Goal: Information Seeking & Learning: Learn about a topic

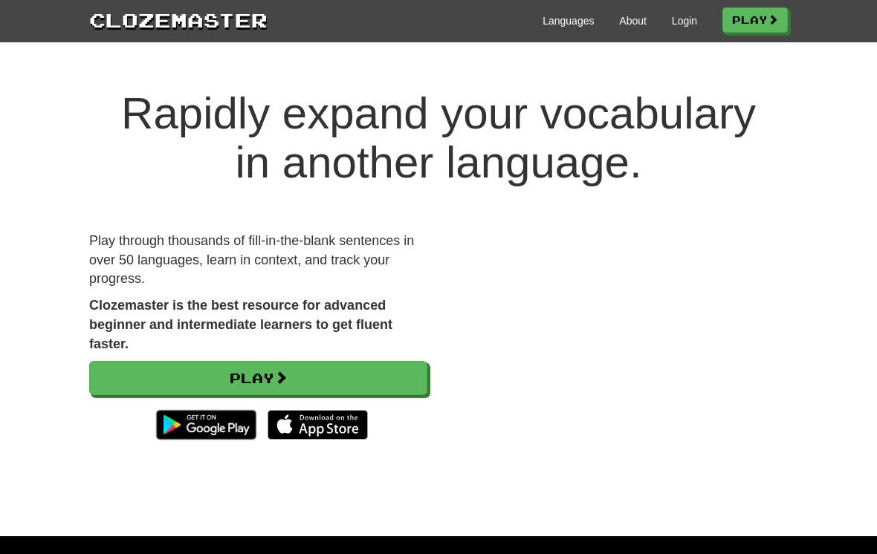
click at [681, 25] on link "Login" at bounding box center [684, 20] width 25 height 15
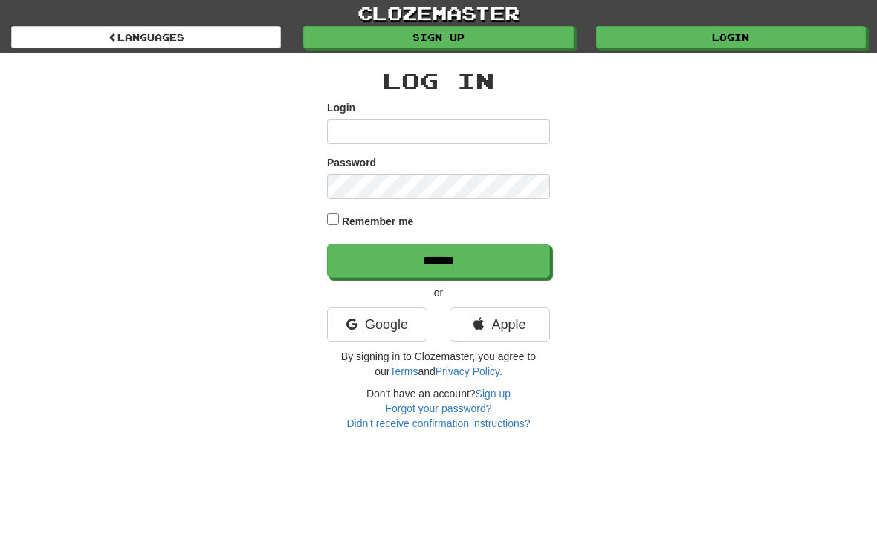
click at [395, 319] on link "Google" at bounding box center [377, 325] width 100 height 34
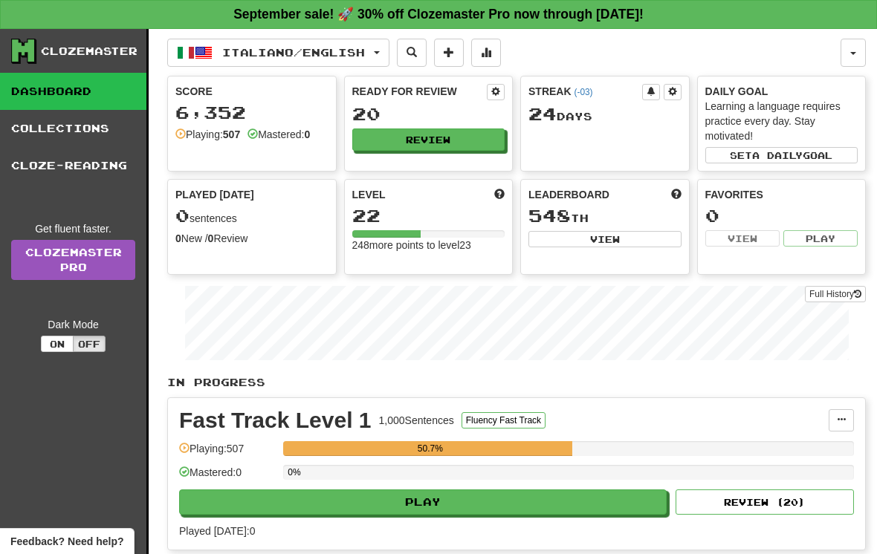
click at [512, 500] on button "Play" at bounding box center [422, 502] width 487 height 25
select select "**"
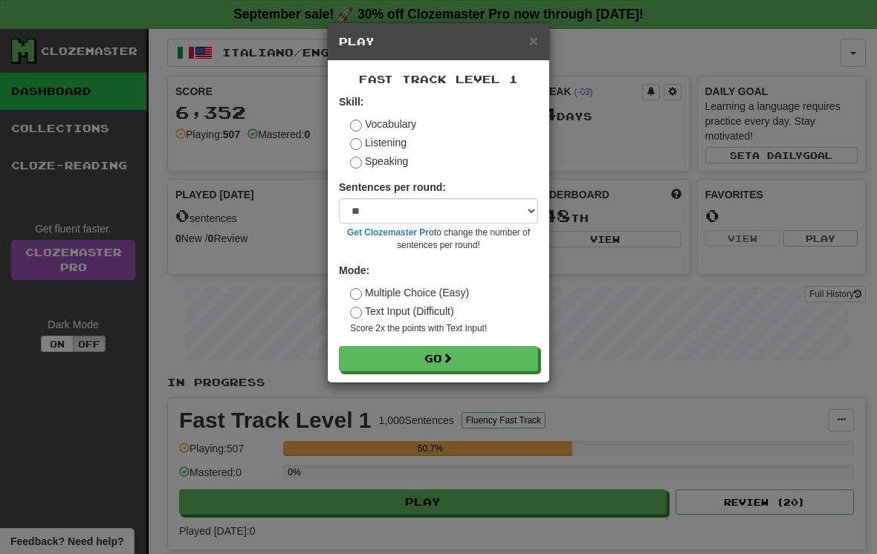
click at [513, 356] on button "Go" at bounding box center [438, 358] width 199 height 25
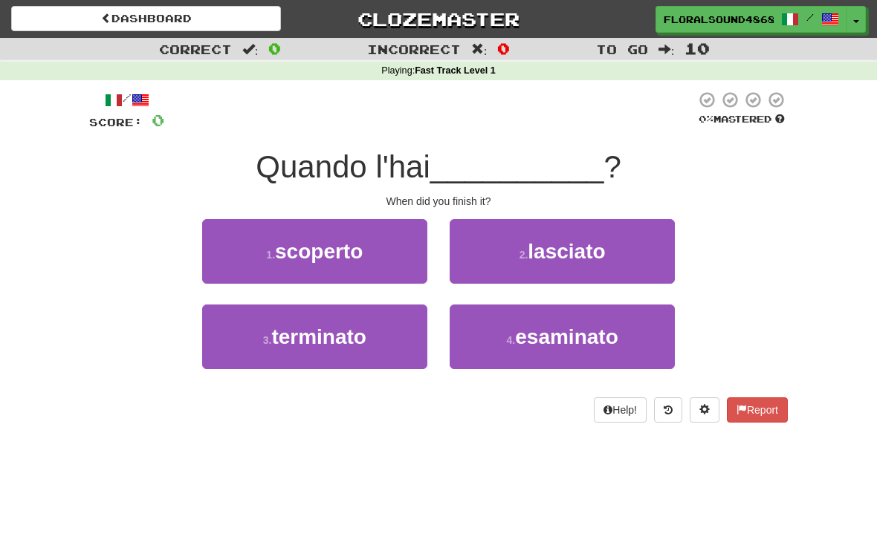
click at [374, 334] on button "3 . terminato" at bounding box center [314, 337] width 225 height 65
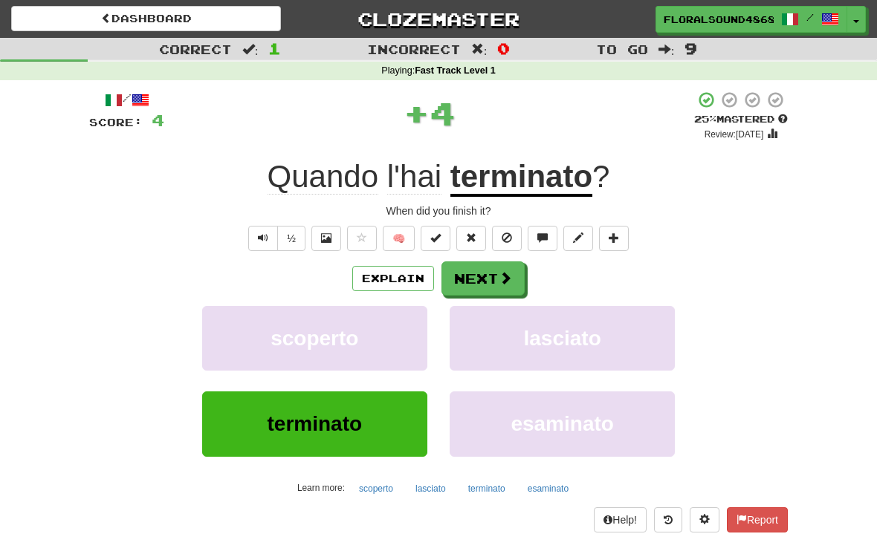
click at [481, 276] on button "Next" at bounding box center [482, 278] width 83 height 34
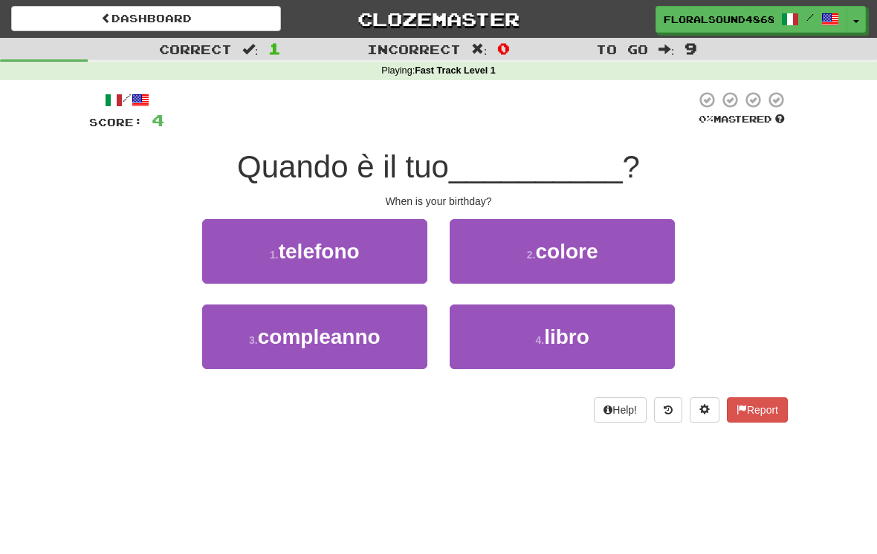
click at [389, 345] on button "3 . compleanno" at bounding box center [314, 337] width 225 height 65
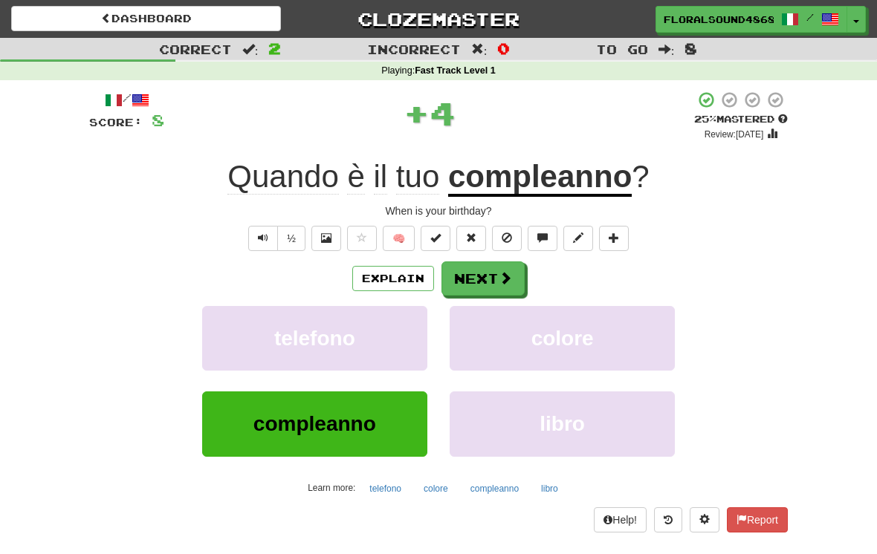
click at [491, 279] on button "Next" at bounding box center [482, 278] width 83 height 34
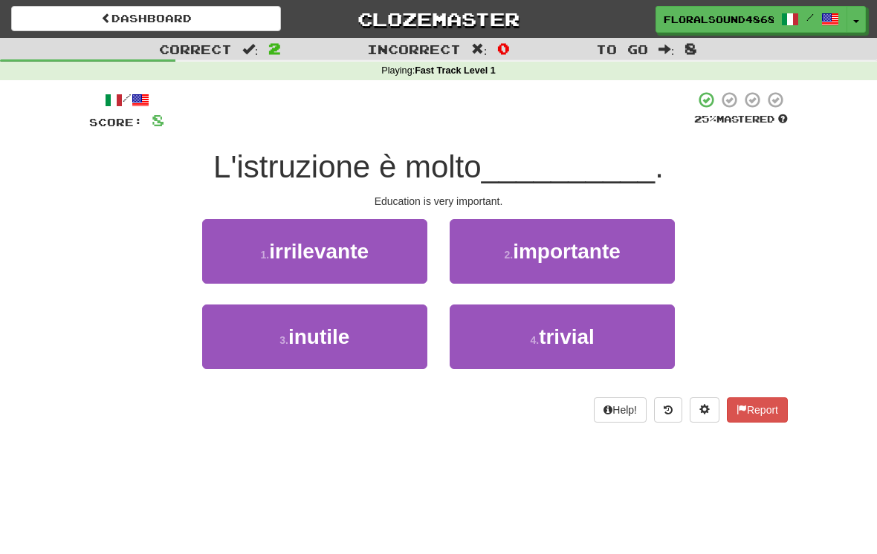
click at [606, 240] on span "importante" at bounding box center [567, 251] width 108 height 23
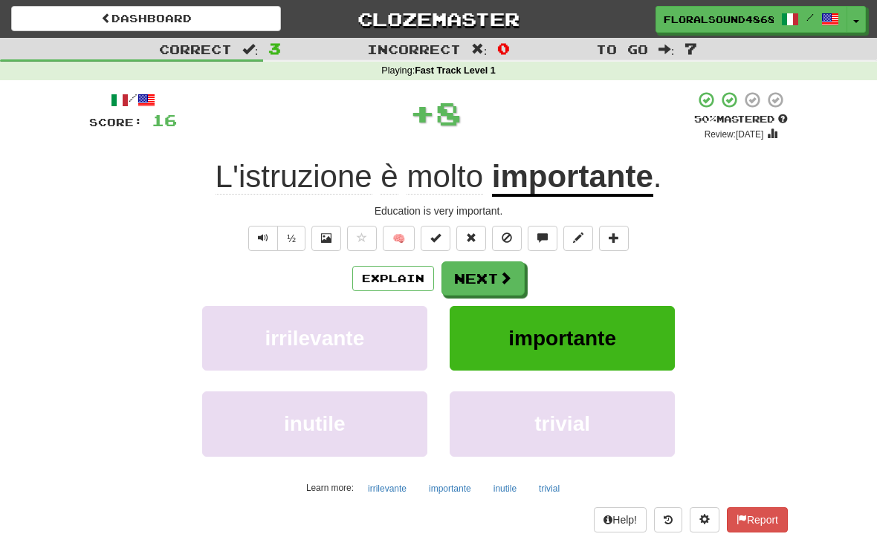
click at [630, 328] on button "importante" at bounding box center [561, 338] width 225 height 65
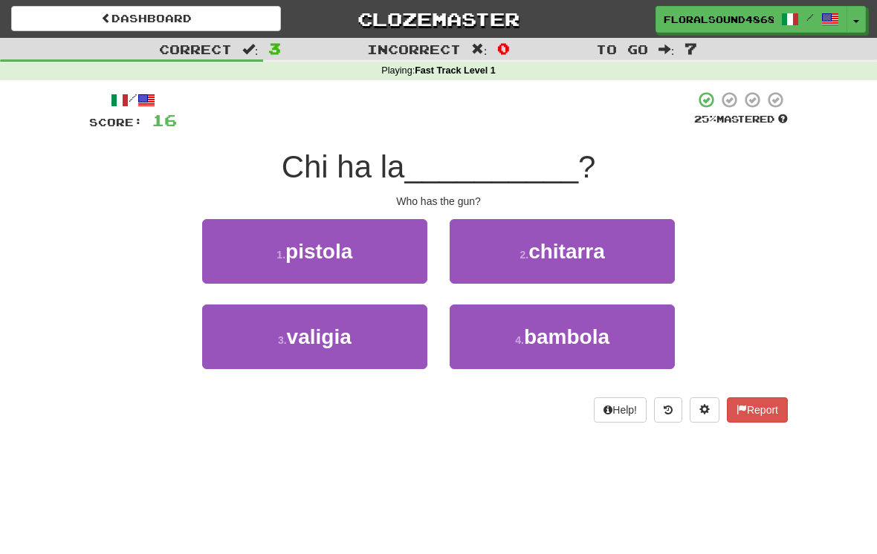
click at [354, 262] on button "1 . pistola" at bounding box center [314, 251] width 225 height 65
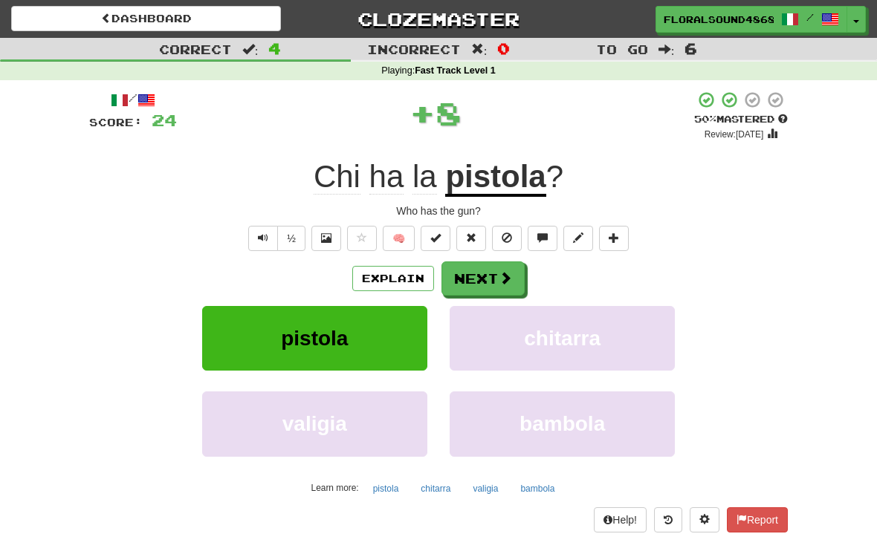
click at [494, 270] on button "Next" at bounding box center [482, 278] width 83 height 34
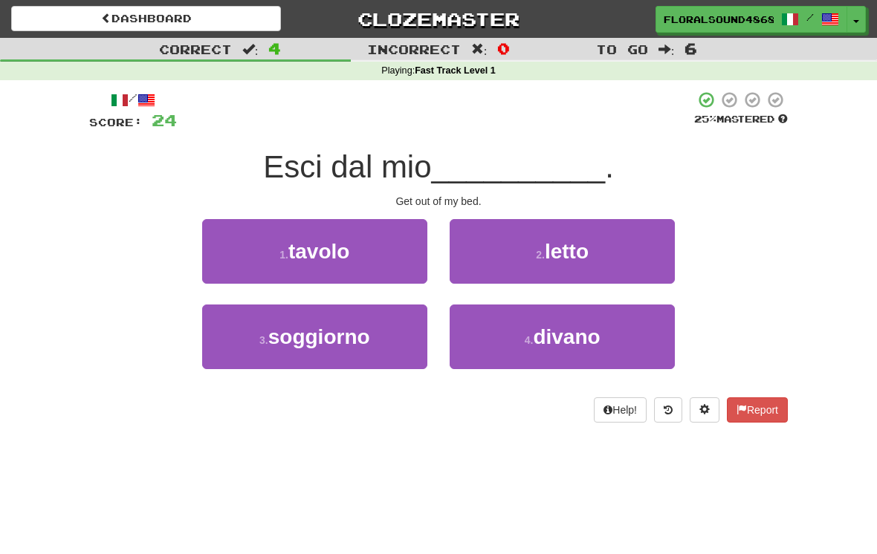
click at [629, 244] on button "2 . letto" at bounding box center [561, 251] width 225 height 65
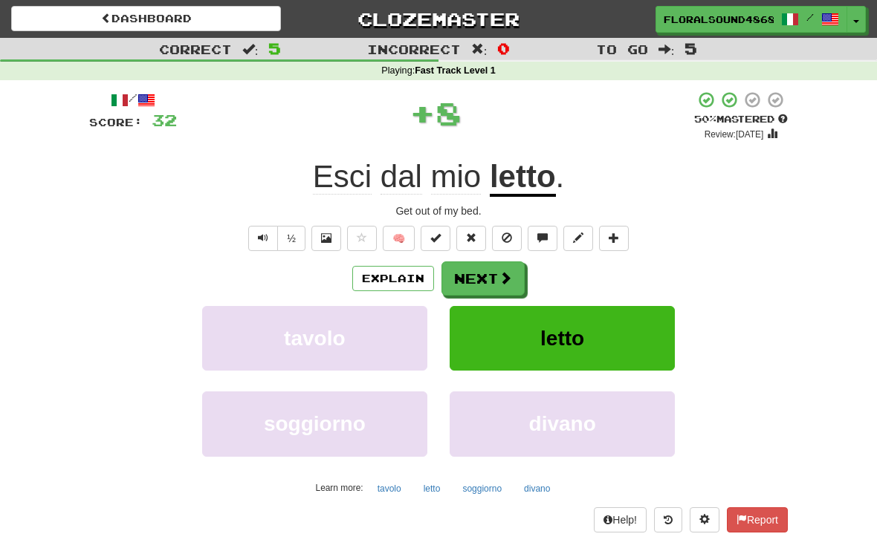
click at [620, 334] on button "letto" at bounding box center [561, 338] width 225 height 65
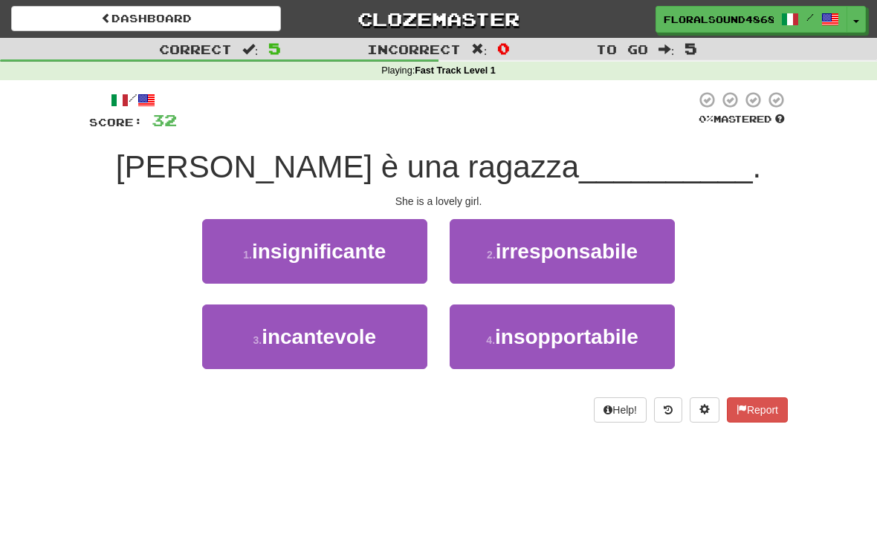
click at [377, 342] on button "3 . incantevole" at bounding box center [314, 337] width 225 height 65
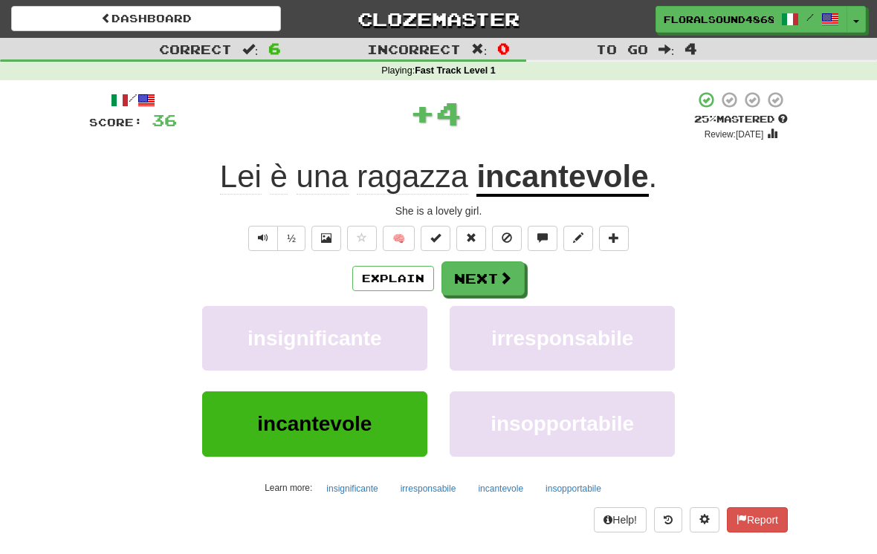
click at [501, 284] on span at bounding box center [504, 277] width 13 height 13
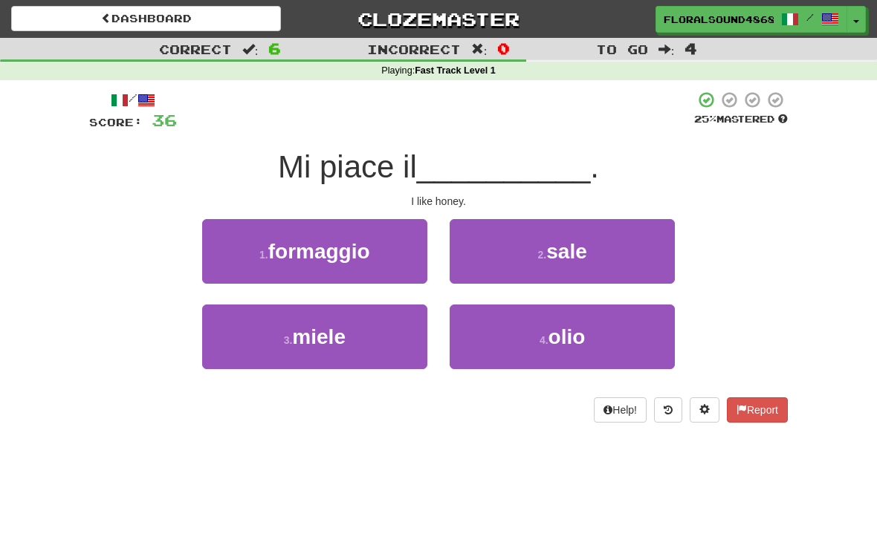
click at [378, 338] on button "3 . miele" at bounding box center [314, 337] width 225 height 65
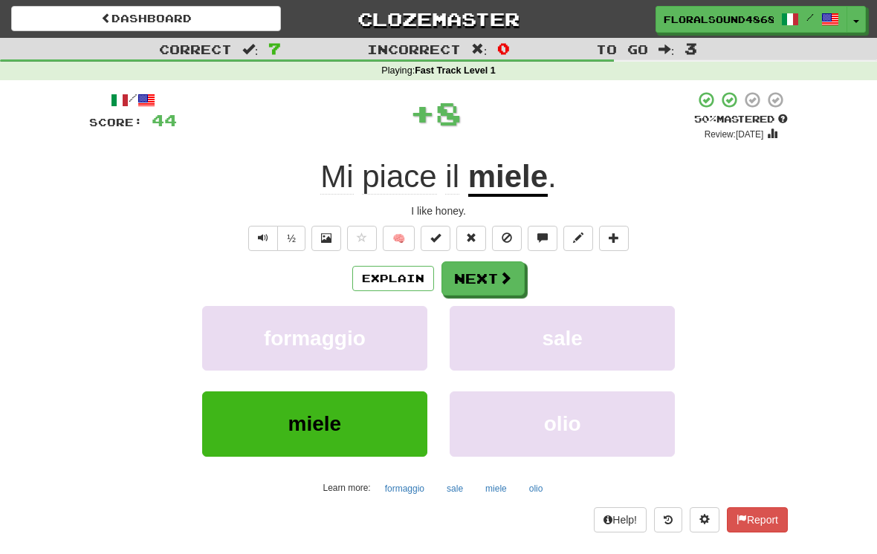
click at [489, 279] on button "Next" at bounding box center [482, 278] width 83 height 34
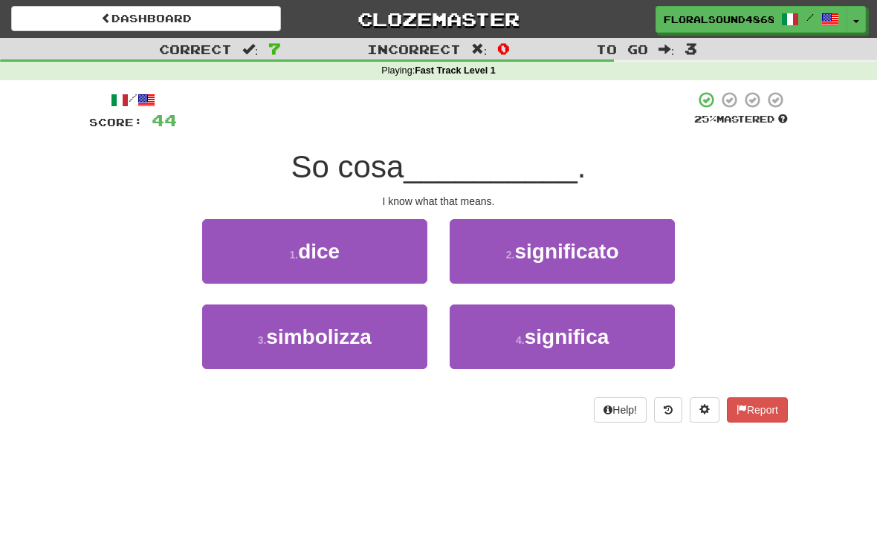
click at [639, 253] on button "2 . significato" at bounding box center [561, 251] width 225 height 65
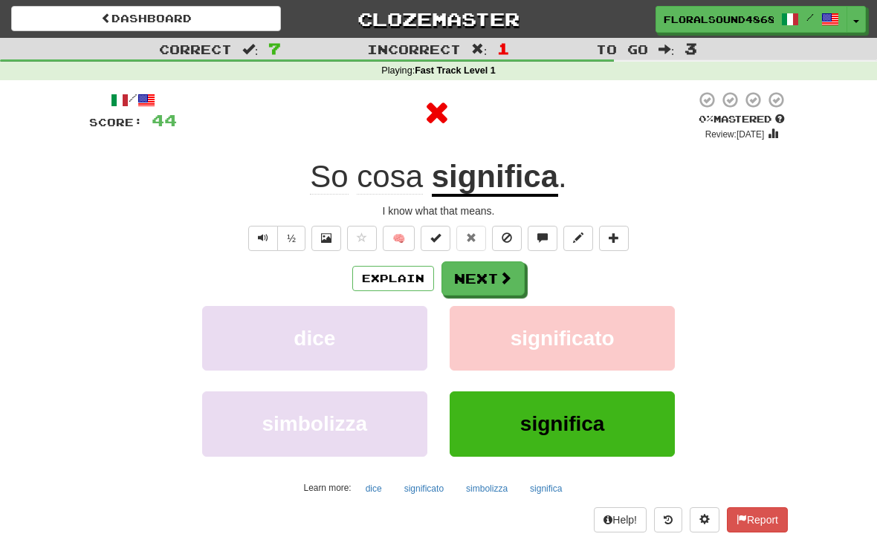
click at [495, 274] on button "Next" at bounding box center [482, 278] width 83 height 34
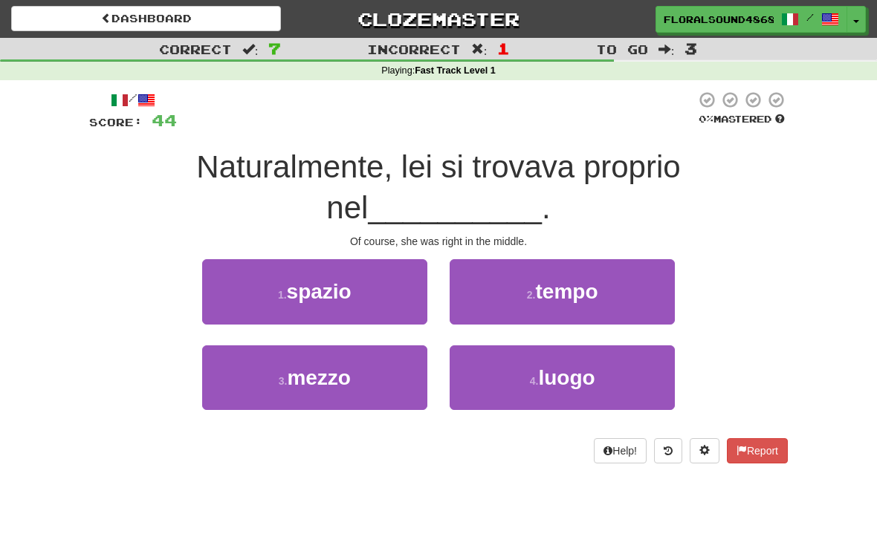
click at [363, 374] on button "3 . mezzo" at bounding box center [314, 377] width 225 height 65
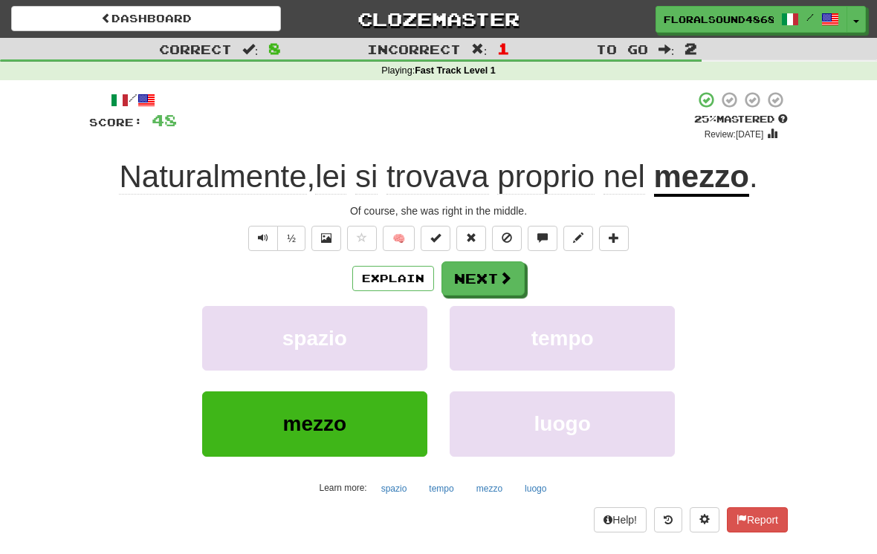
click at [498, 282] on span at bounding box center [504, 277] width 13 height 13
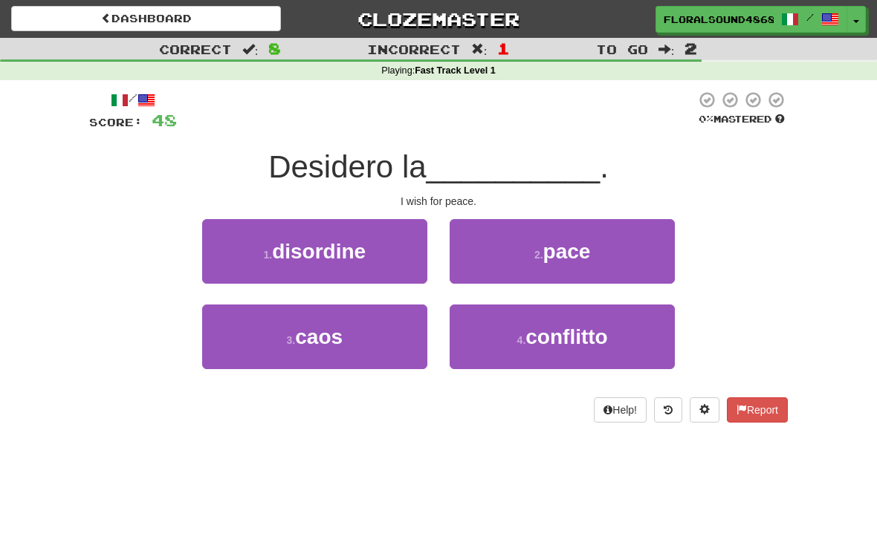
click at [588, 260] on span "pace" at bounding box center [567, 251] width 48 height 23
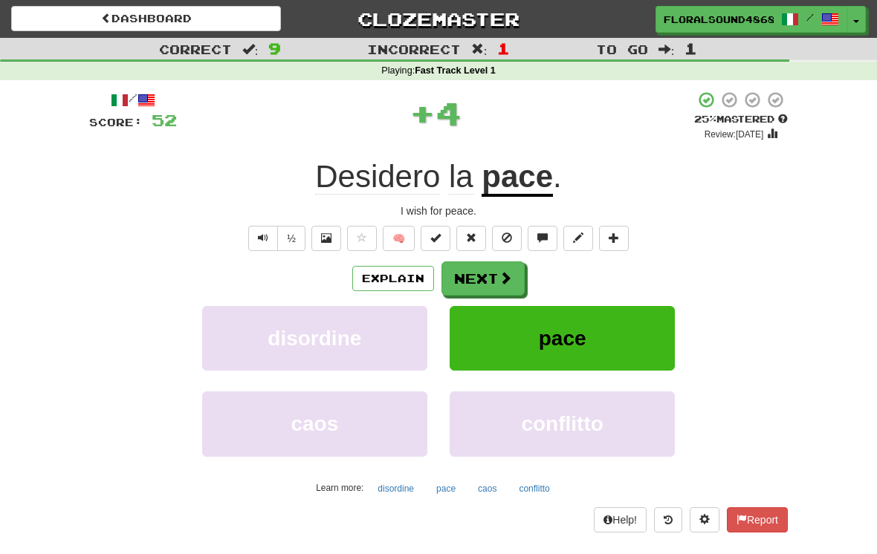
click at [487, 275] on button "Next" at bounding box center [482, 278] width 83 height 34
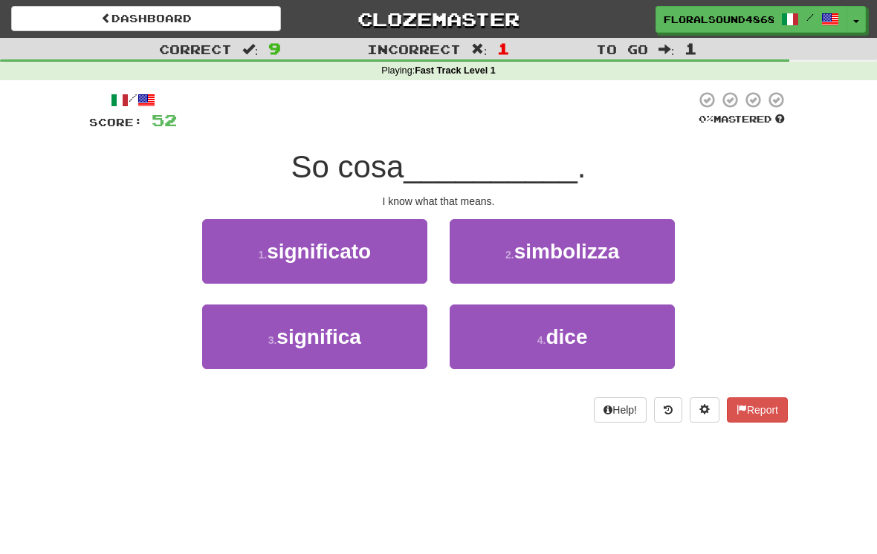
click at [371, 328] on button "3 . significa" at bounding box center [314, 337] width 225 height 65
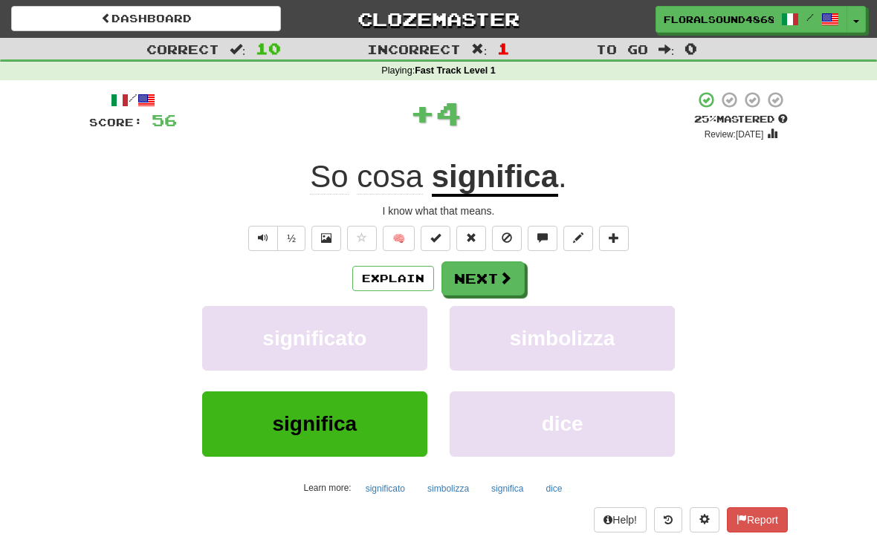
click at [487, 280] on button "Next" at bounding box center [482, 278] width 83 height 34
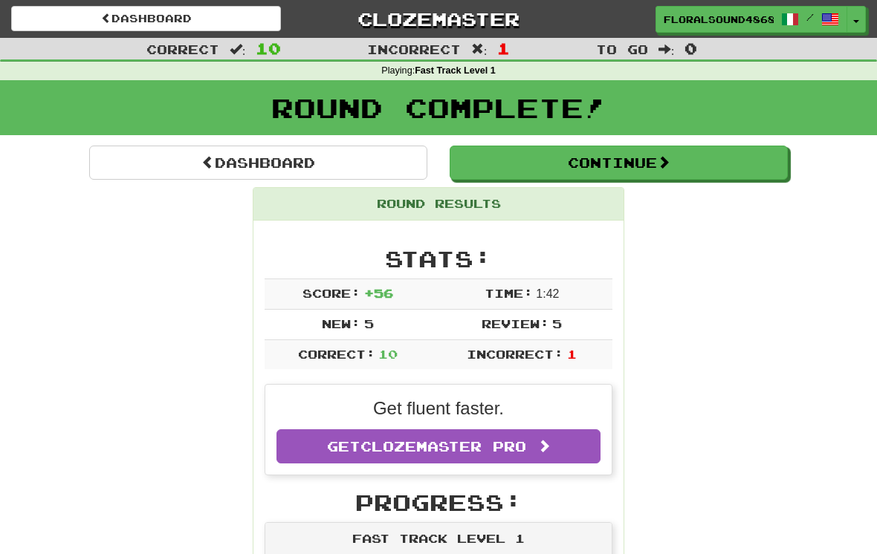
click at [645, 160] on button "Continue" at bounding box center [618, 163] width 338 height 34
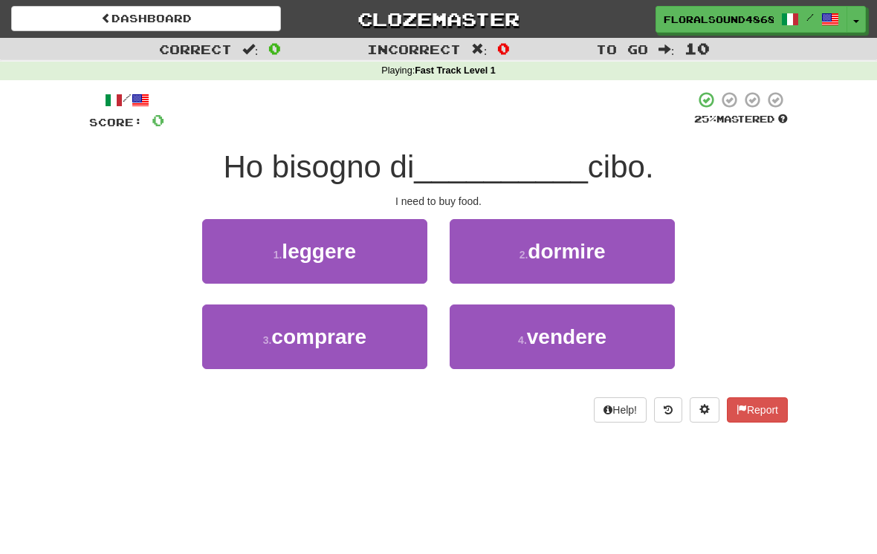
click at [369, 340] on button "3 . comprare" at bounding box center [314, 337] width 225 height 65
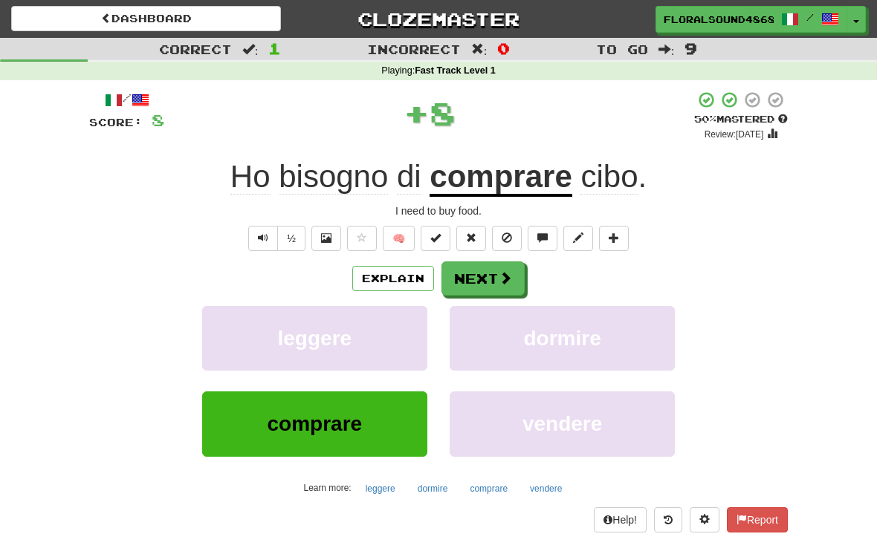
click at [495, 273] on button "Next" at bounding box center [482, 278] width 83 height 34
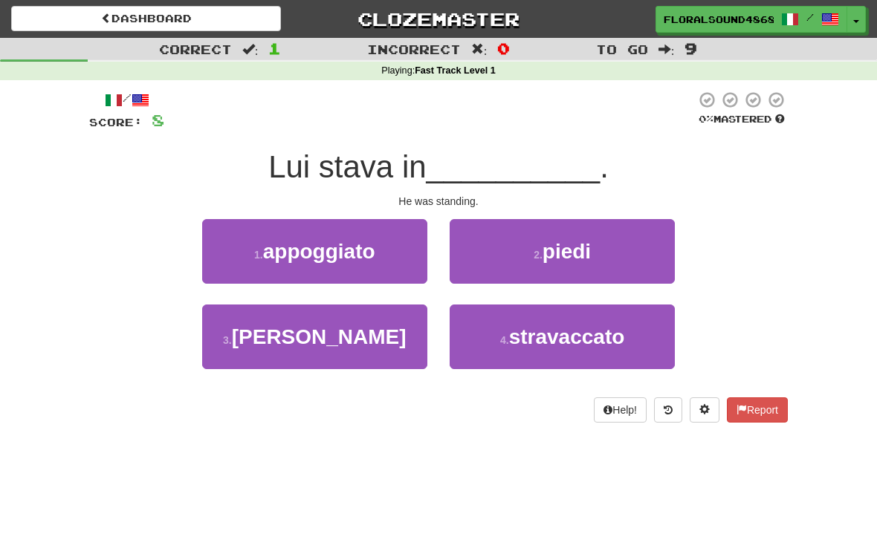
click at [637, 258] on button "2 . piedi" at bounding box center [561, 251] width 225 height 65
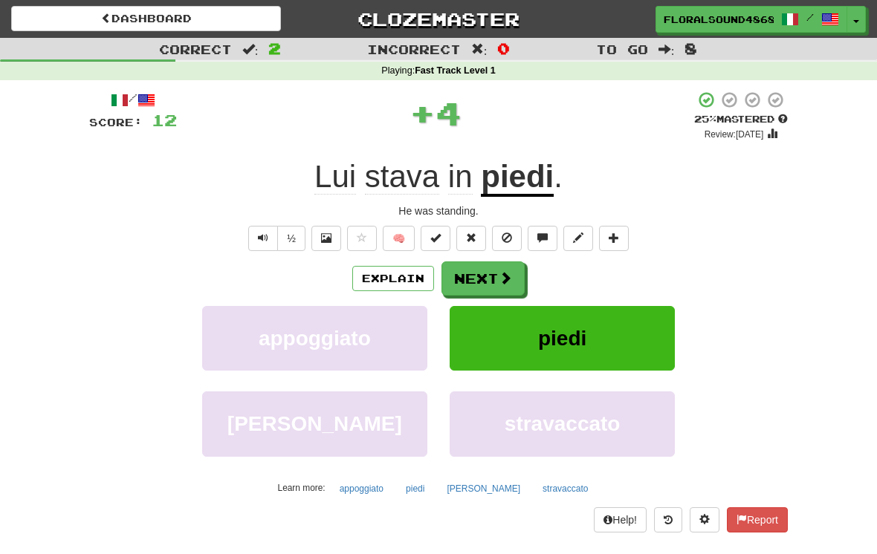
click at [483, 269] on button "Next" at bounding box center [482, 278] width 83 height 34
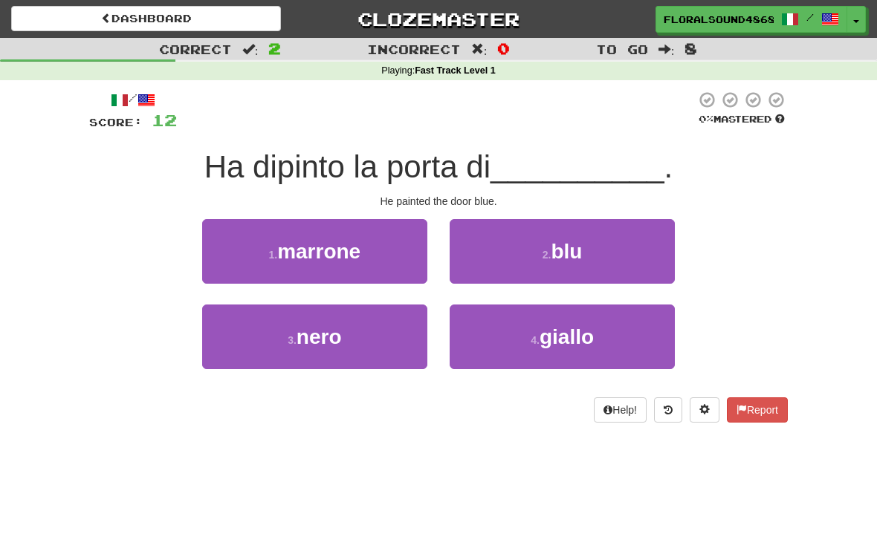
click at [631, 250] on button "2 . blu" at bounding box center [561, 251] width 225 height 65
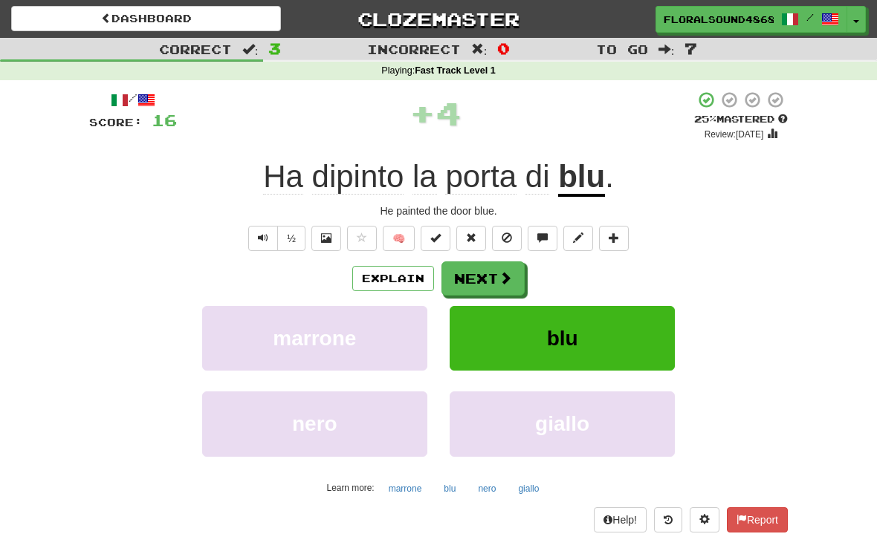
click at [500, 267] on button "Next" at bounding box center [482, 278] width 83 height 34
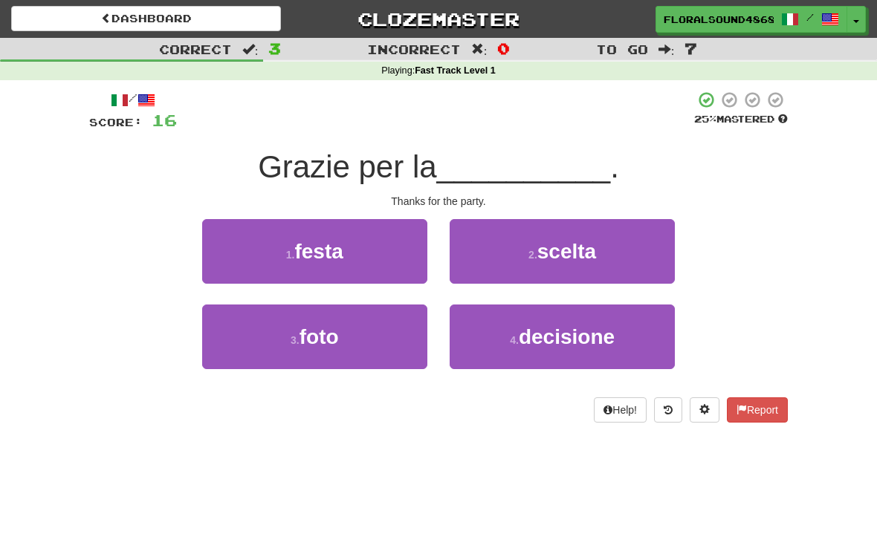
click at [380, 250] on button "1 . festa" at bounding box center [314, 251] width 225 height 65
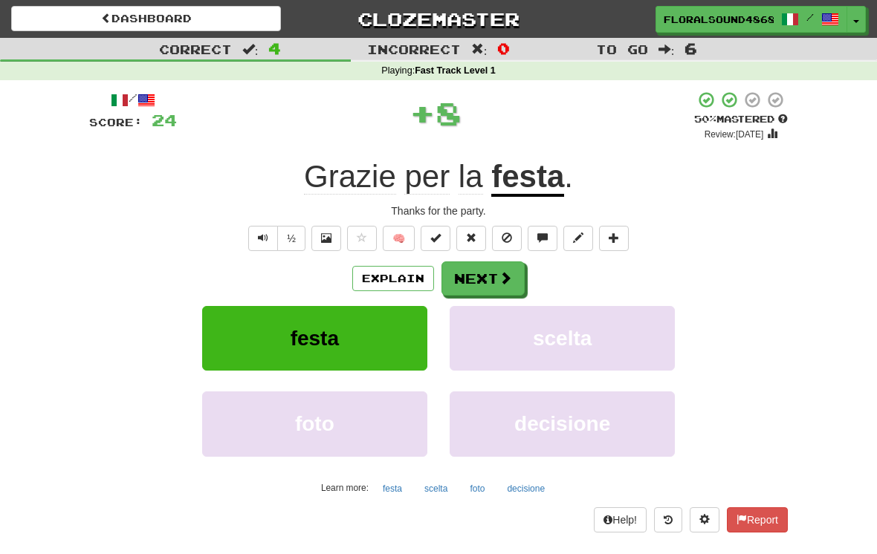
click at [476, 275] on button "Next" at bounding box center [482, 278] width 83 height 34
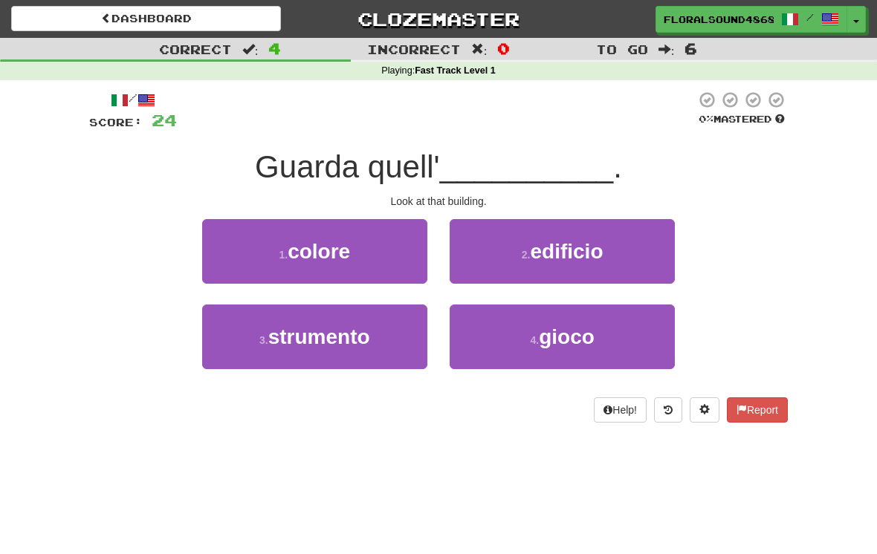
click at [623, 244] on button "2 . edificio" at bounding box center [561, 251] width 225 height 65
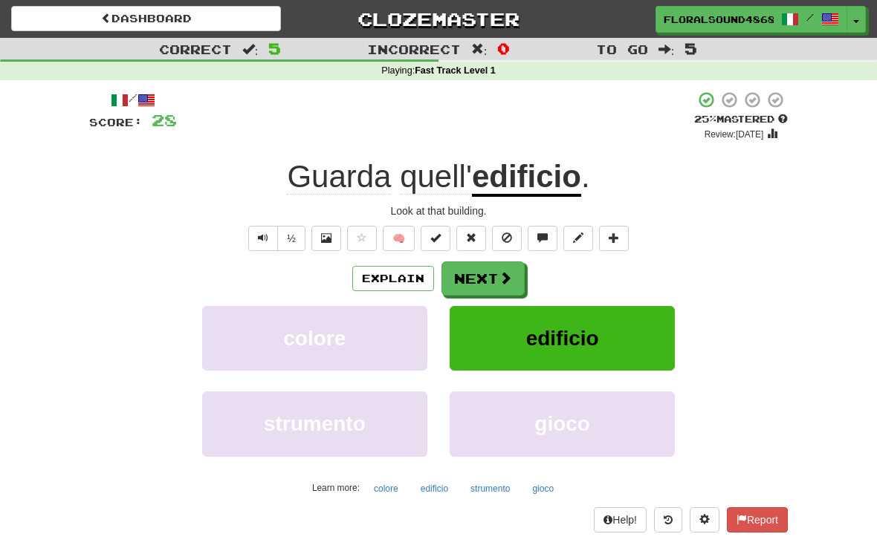
click at [496, 283] on button "Next" at bounding box center [482, 278] width 83 height 34
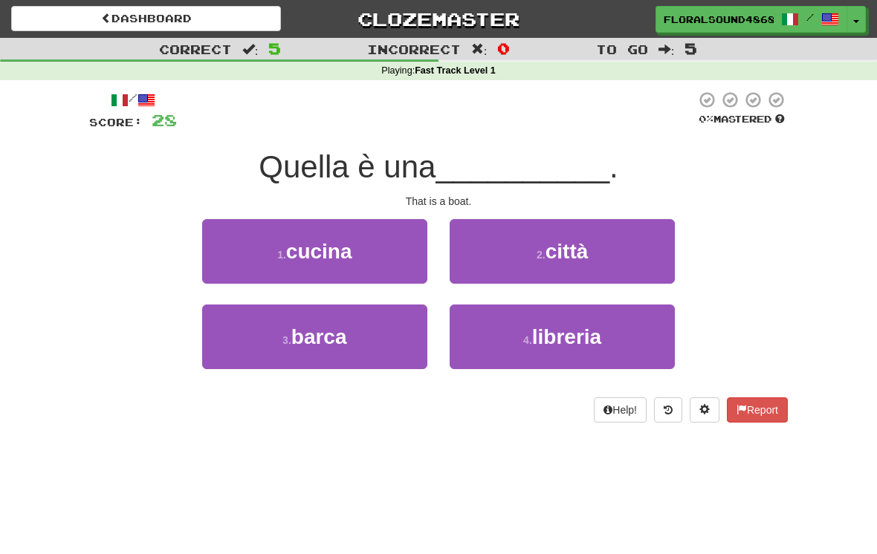
click at [354, 335] on button "3 . barca" at bounding box center [314, 337] width 225 height 65
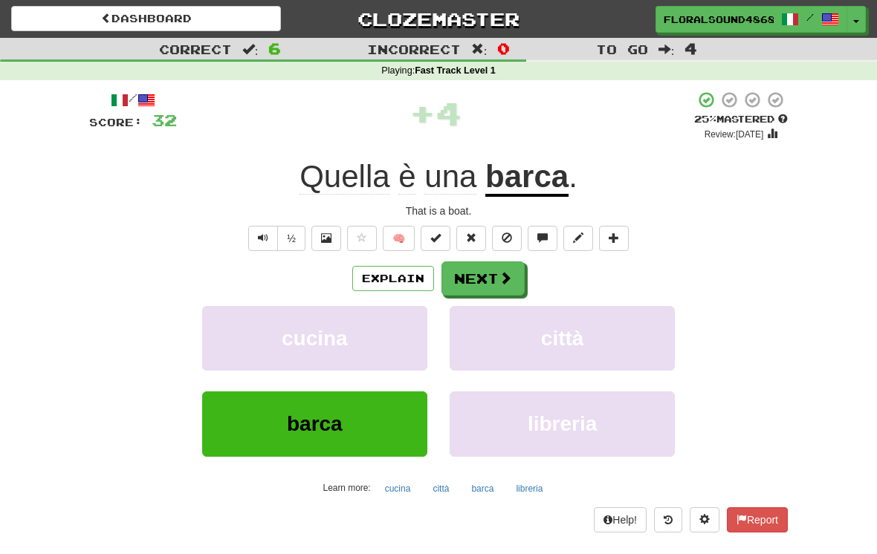
click at [498, 273] on span at bounding box center [504, 277] width 13 height 13
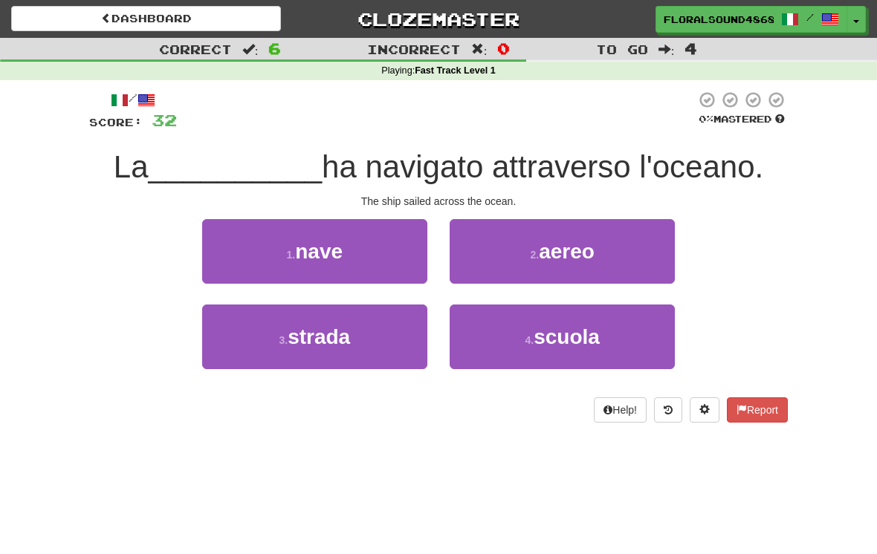
click at [372, 258] on button "1 . nave" at bounding box center [314, 251] width 225 height 65
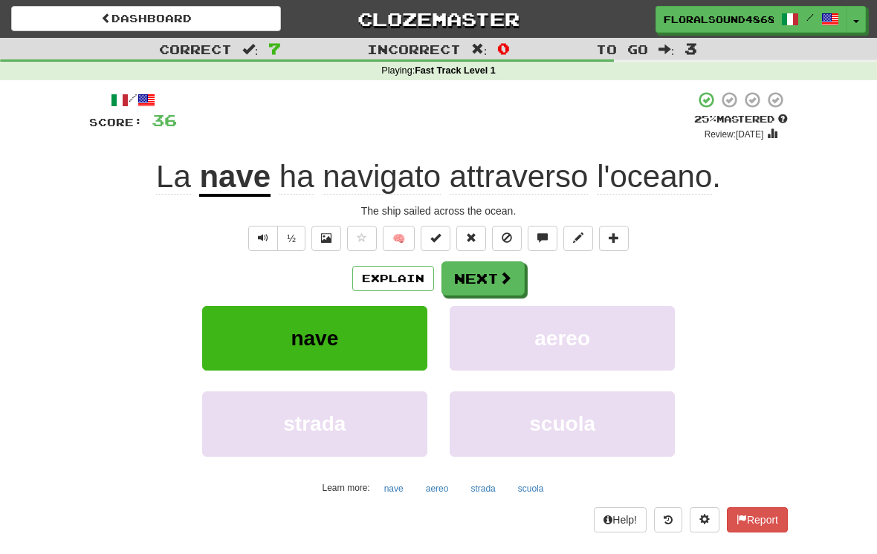
click at [510, 266] on button "Next" at bounding box center [482, 278] width 83 height 34
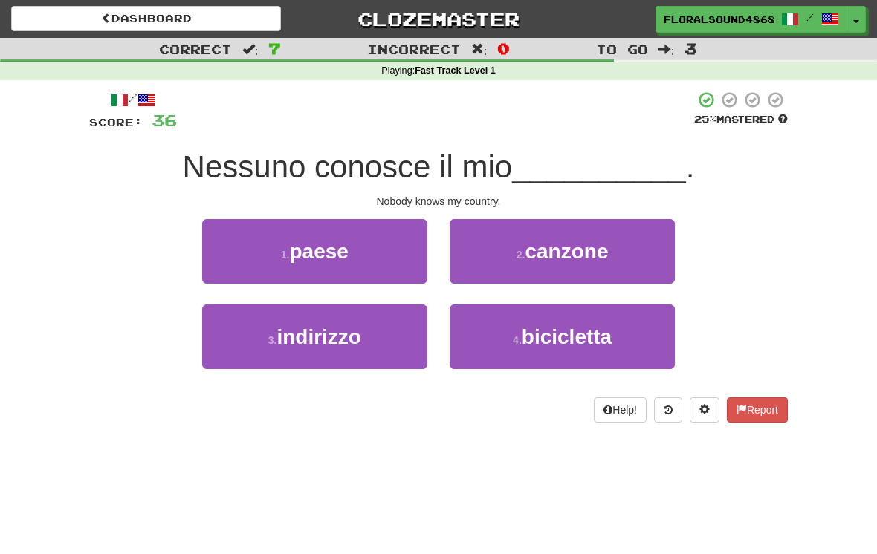
click at [380, 253] on button "1 . paese" at bounding box center [314, 251] width 225 height 65
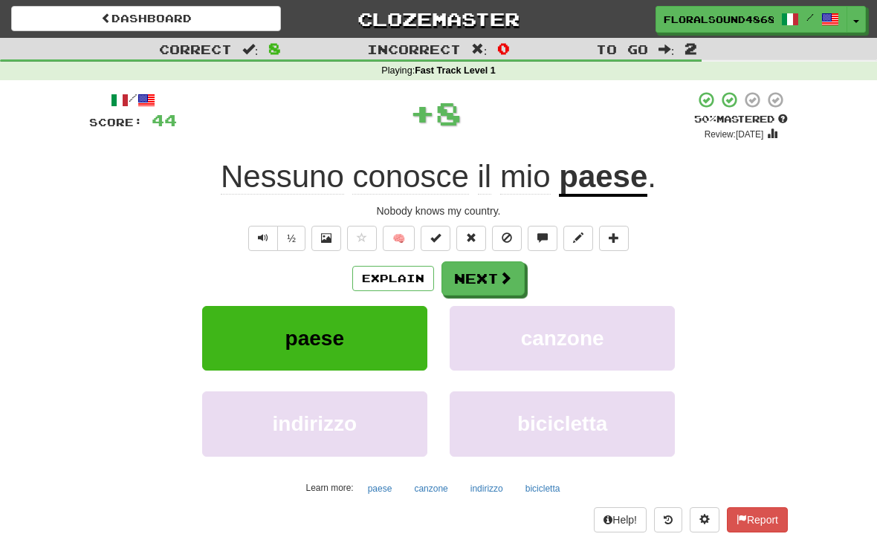
click at [492, 280] on button "Next" at bounding box center [482, 278] width 83 height 34
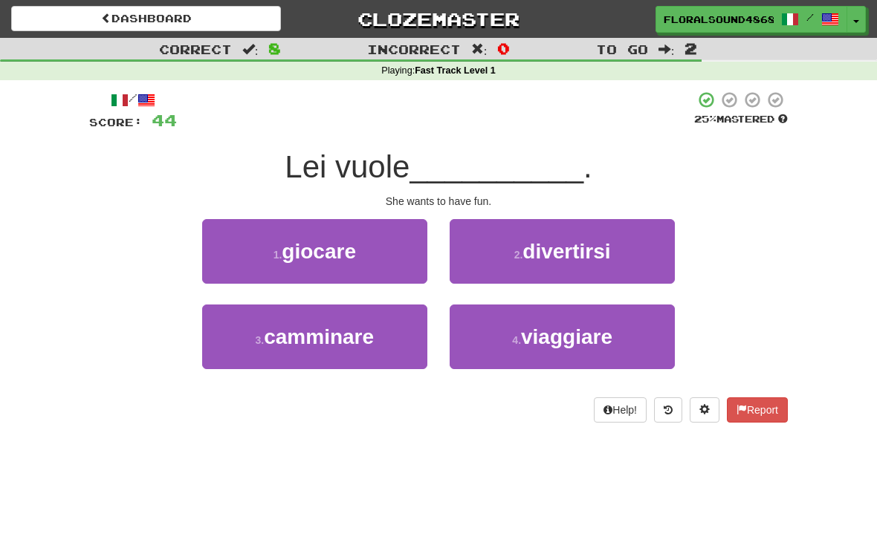
click at [640, 261] on button "2 . divertirsi" at bounding box center [561, 251] width 225 height 65
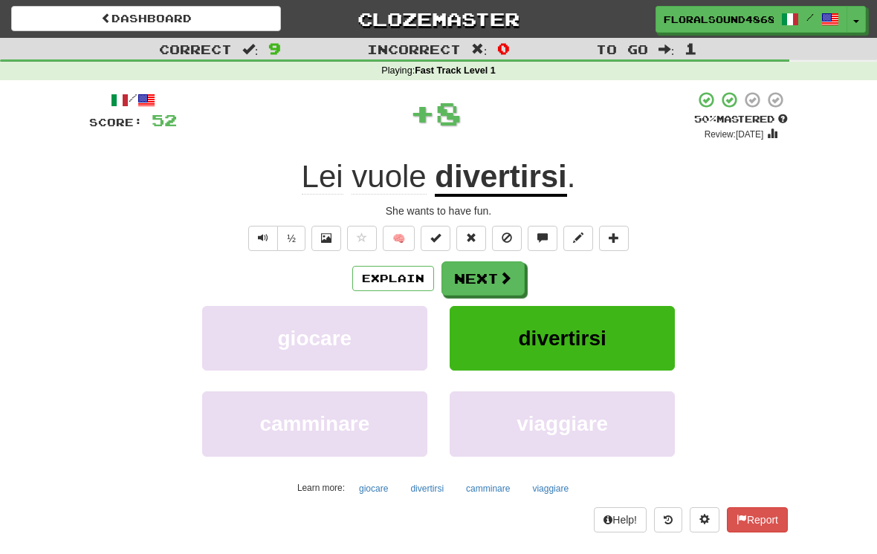
click at [496, 270] on button "Next" at bounding box center [482, 278] width 83 height 34
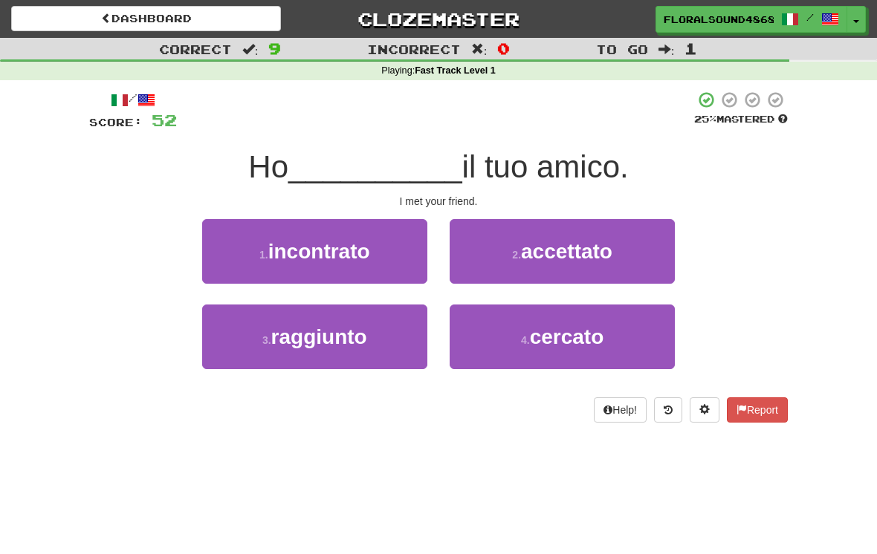
click at [385, 256] on button "1 . incontrato" at bounding box center [314, 251] width 225 height 65
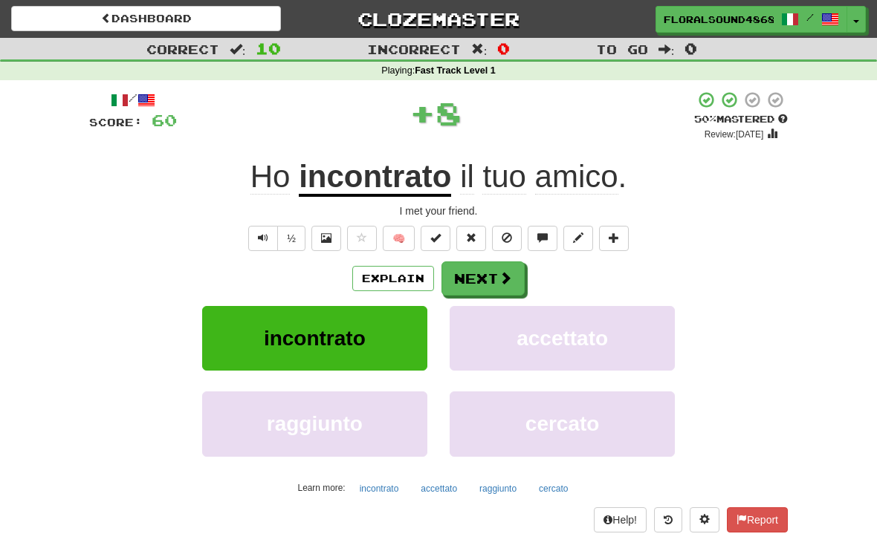
click at [495, 262] on button "Next" at bounding box center [482, 278] width 83 height 34
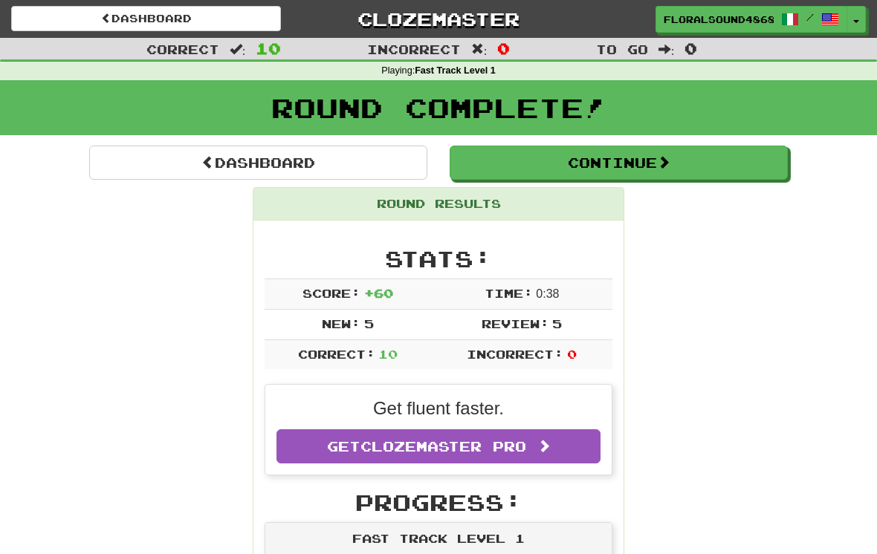
click at [670, 157] on span at bounding box center [663, 161] width 13 height 13
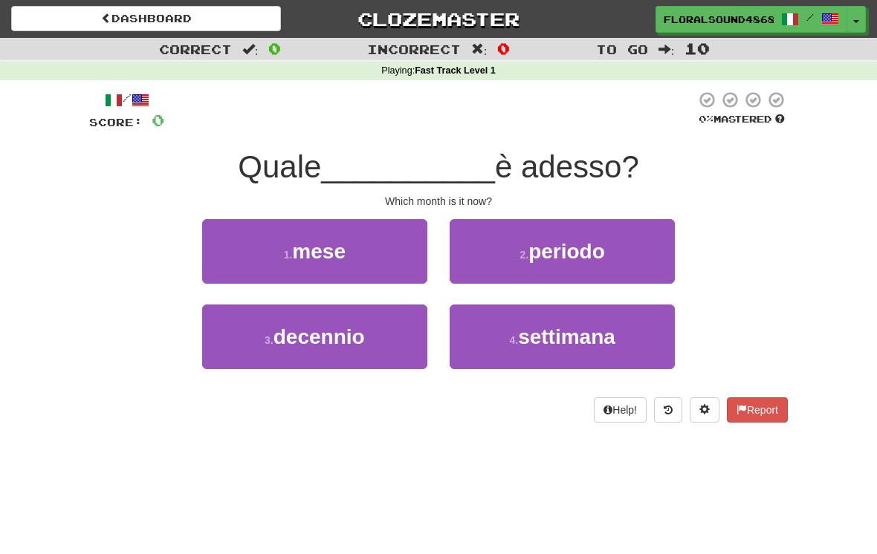
click at [380, 263] on button "1 . mese" at bounding box center [314, 251] width 225 height 65
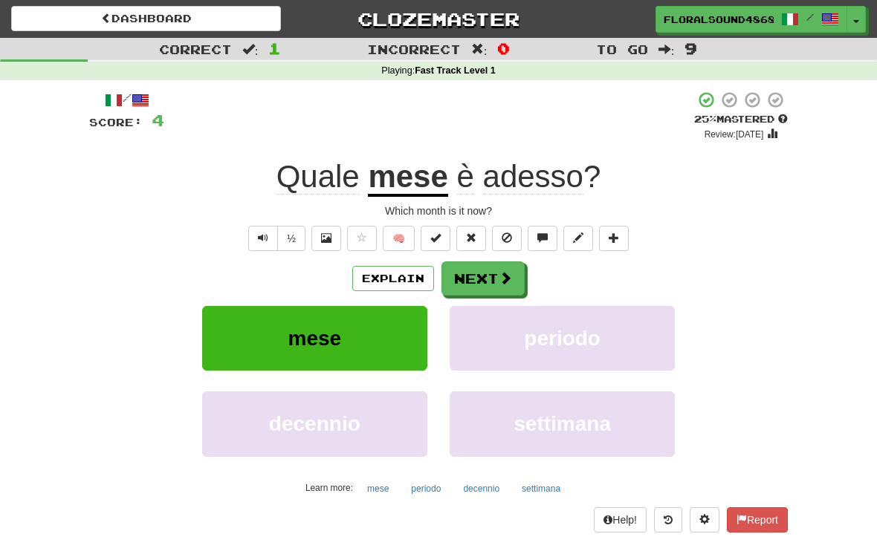
click at [479, 267] on button "Next" at bounding box center [482, 278] width 83 height 34
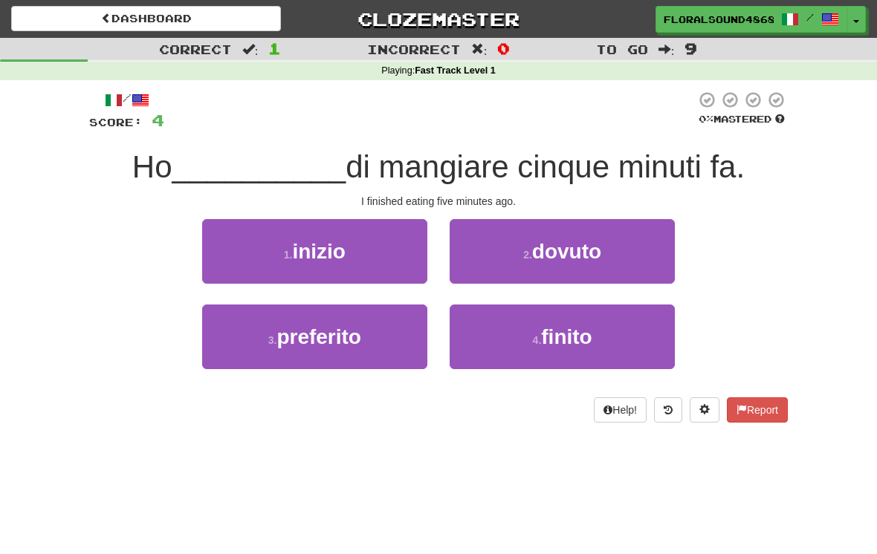
click at [623, 333] on button "4 . finito" at bounding box center [561, 337] width 225 height 65
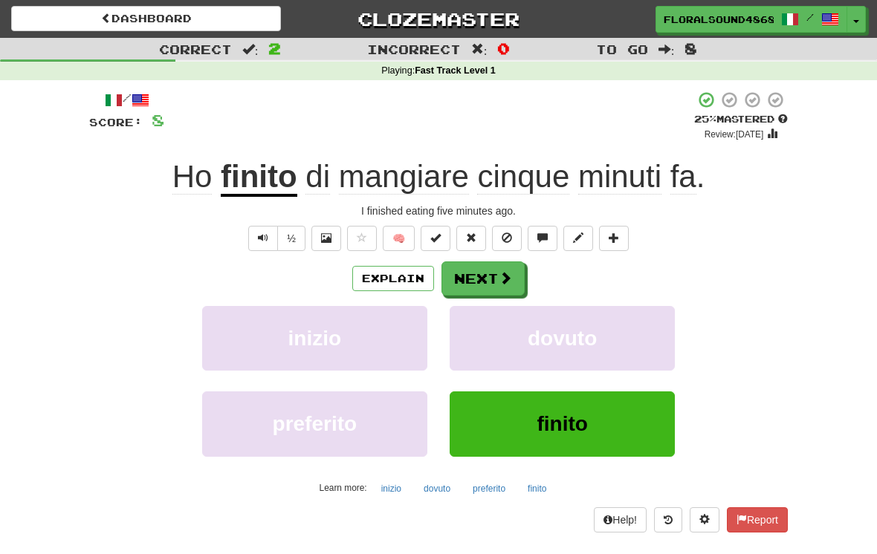
click at [489, 272] on button "Next" at bounding box center [482, 278] width 83 height 34
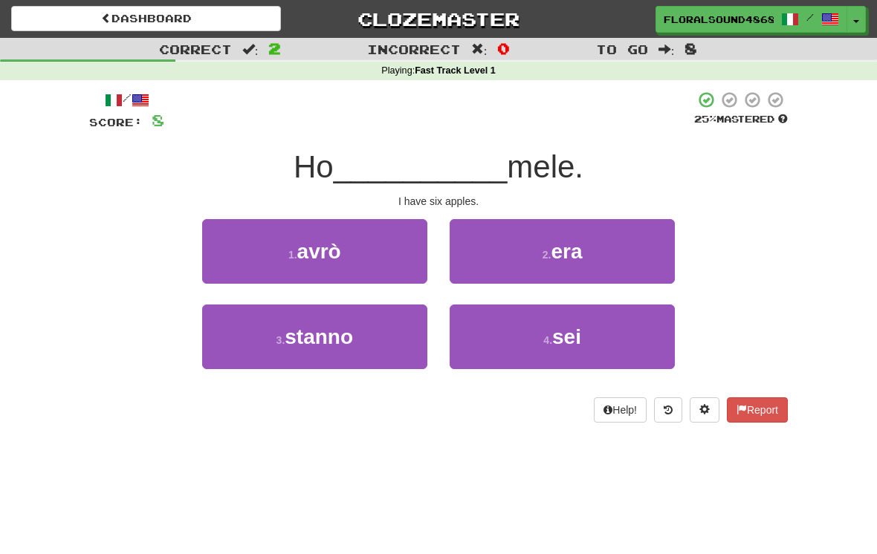
click at [628, 333] on button "4 . sei" at bounding box center [561, 337] width 225 height 65
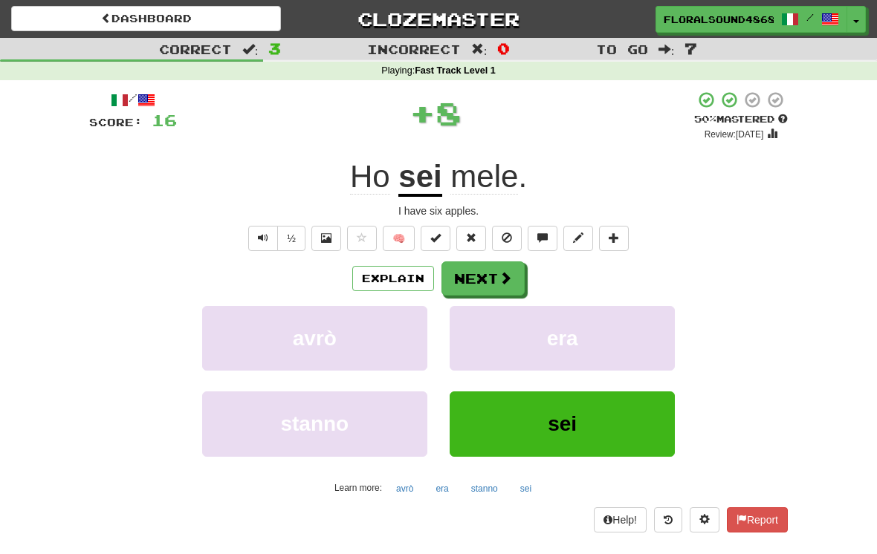
click at [492, 273] on button "Next" at bounding box center [482, 278] width 83 height 34
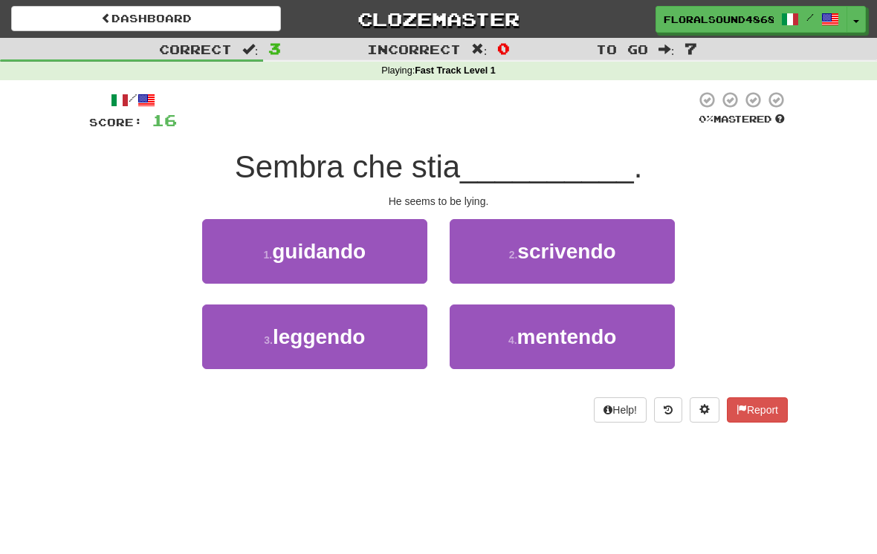
click at [631, 337] on button "4 . mentendo" at bounding box center [561, 337] width 225 height 65
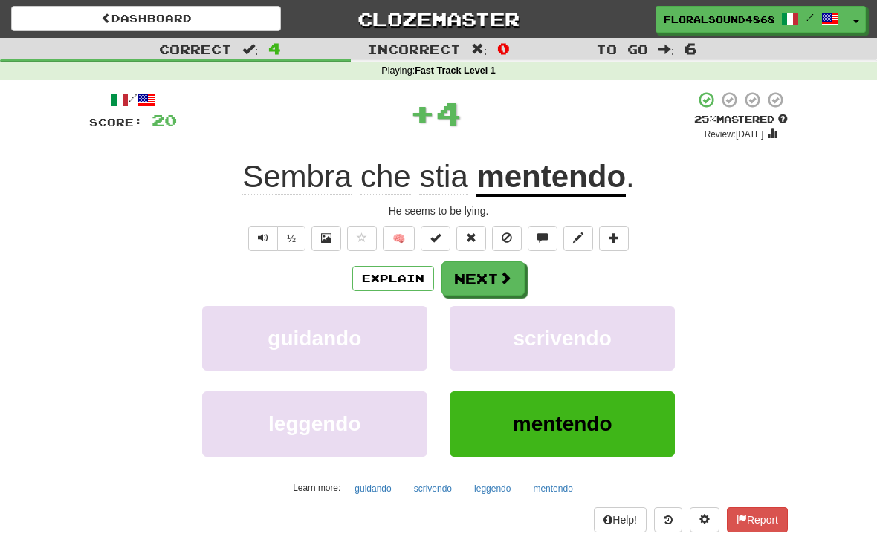
click at [495, 270] on button "Next" at bounding box center [482, 278] width 83 height 34
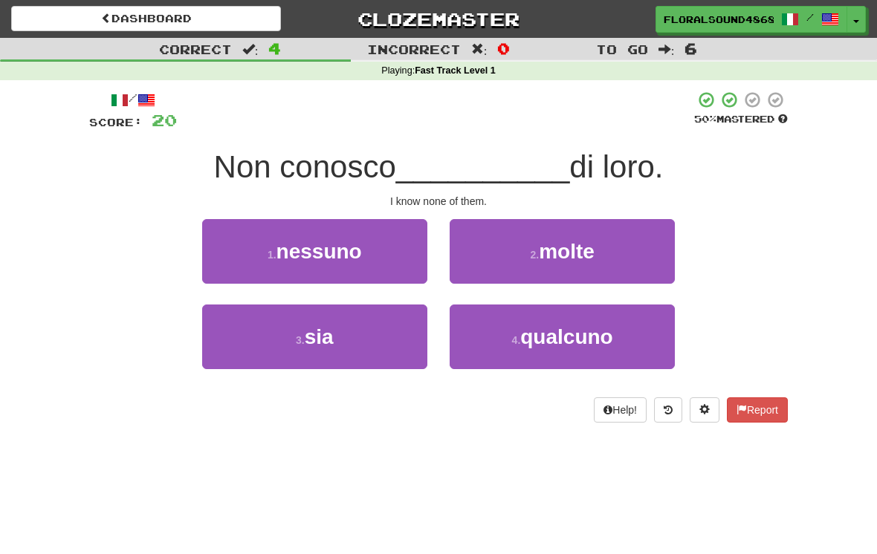
click at [410, 259] on button "1 . nessuno" at bounding box center [314, 251] width 225 height 65
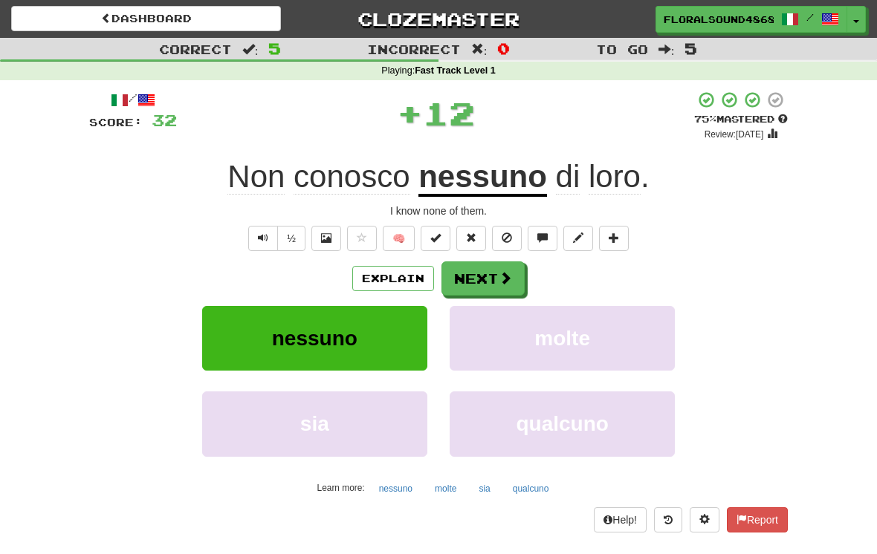
click at [501, 264] on button "Next" at bounding box center [482, 278] width 83 height 34
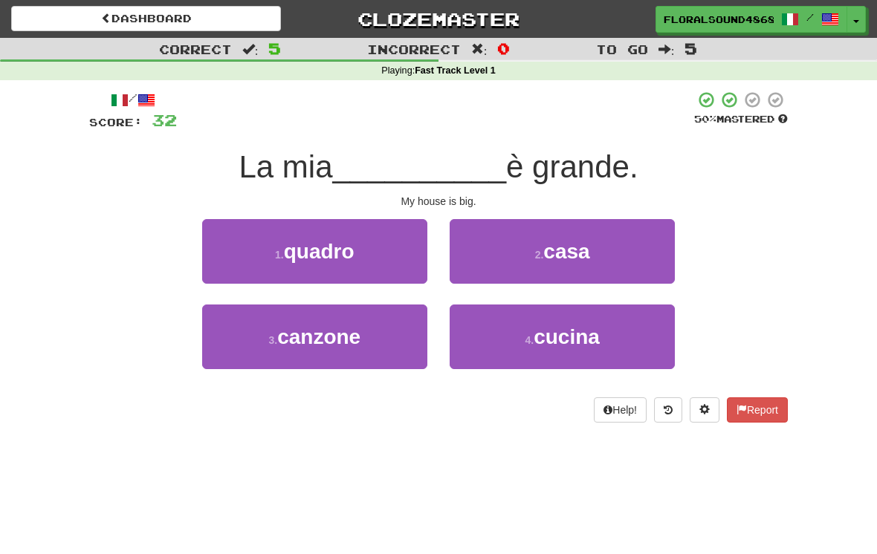
click at [637, 261] on button "2 . casa" at bounding box center [561, 251] width 225 height 65
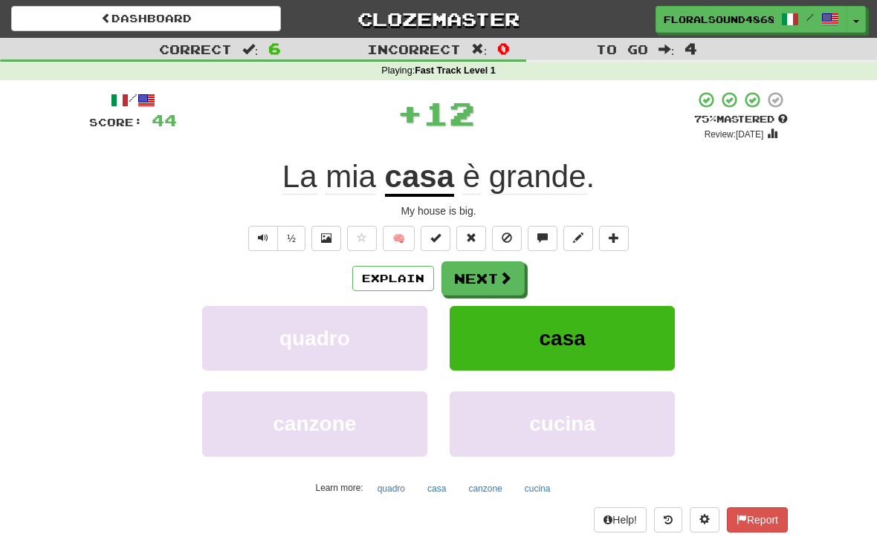
click at [487, 271] on button "Next" at bounding box center [482, 278] width 83 height 34
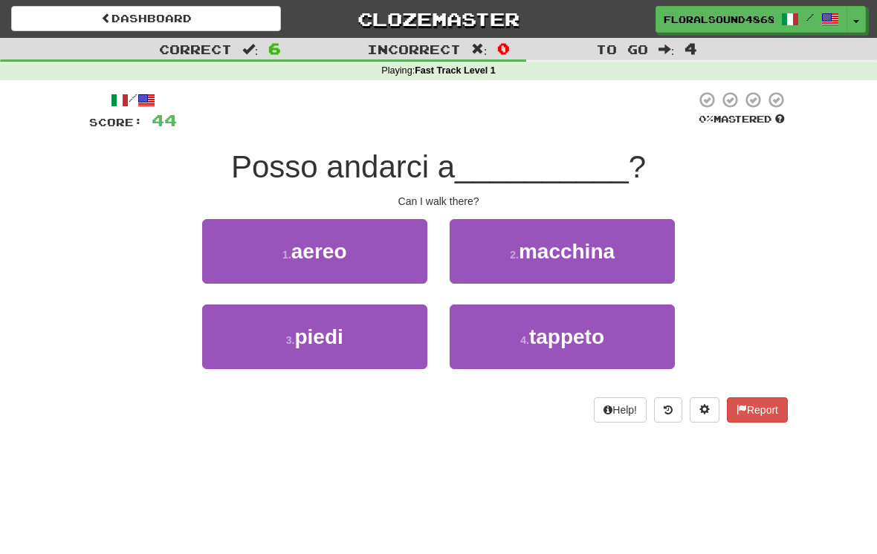
click at [378, 338] on button "3 . piedi" at bounding box center [314, 337] width 225 height 65
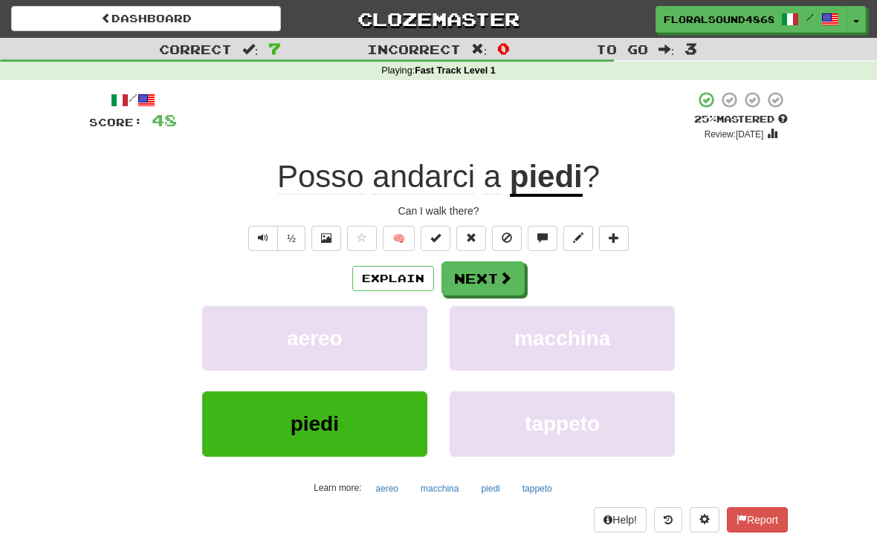
click at [483, 271] on button "Next" at bounding box center [482, 278] width 83 height 34
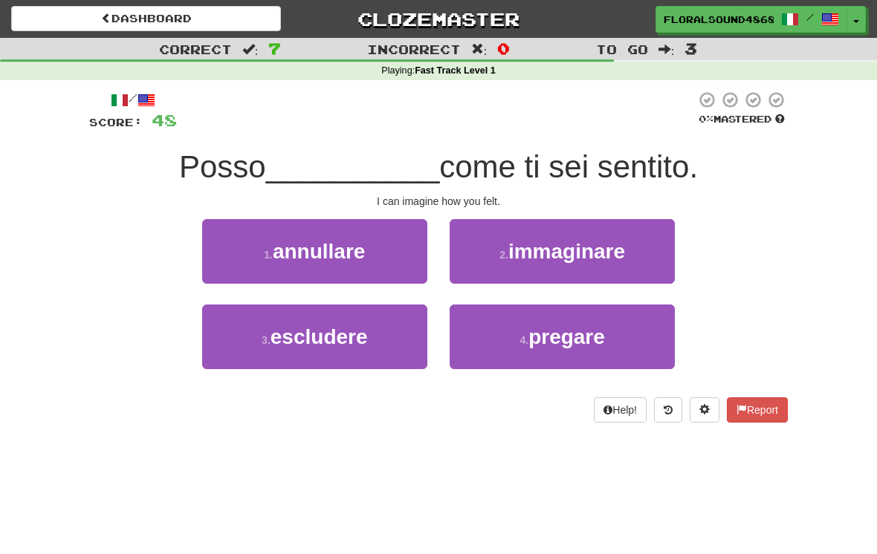
click at [645, 241] on button "2 . immaginare" at bounding box center [561, 251] width 225 height 65
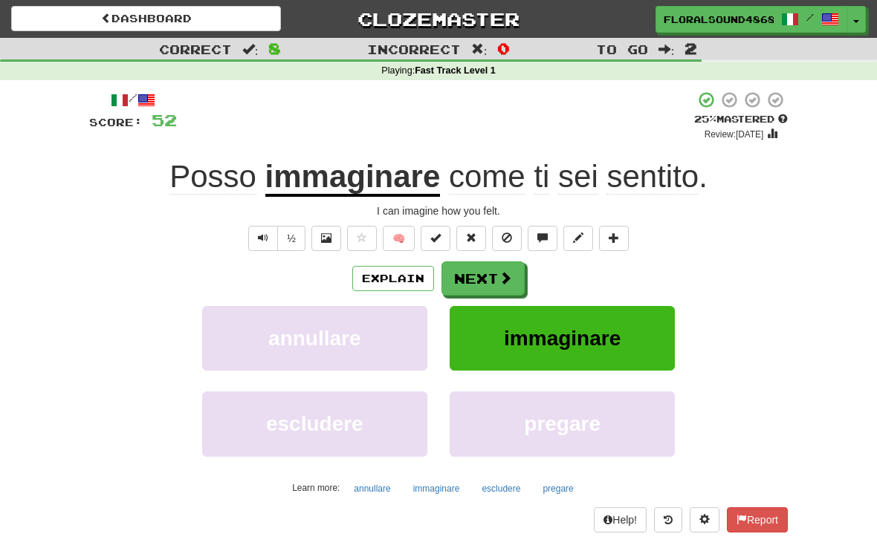
click at [498, 274] on span at bounding box center [504, 277] width 13 height 13
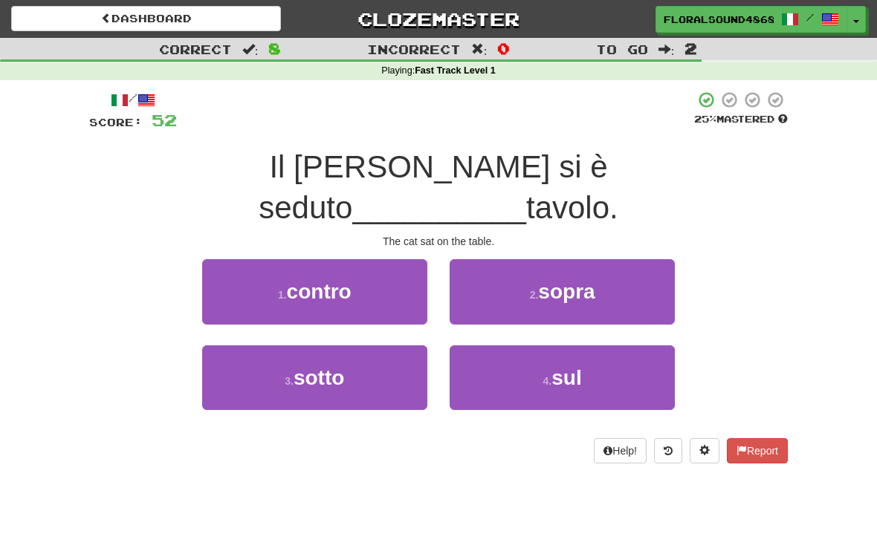
click at [631, 345] on button "4 . sul" at bounding box center [561, 377] width 225 height 65
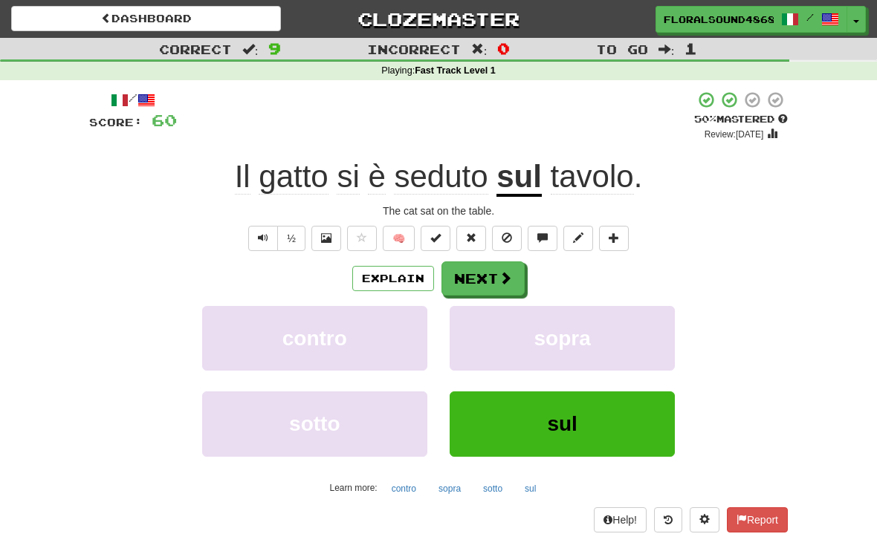
click at [485, 261] on button "Next" at bounding box center [482, 278] width 83 height 34
